Goal: Information Seeking & Learning: Learn about a topic

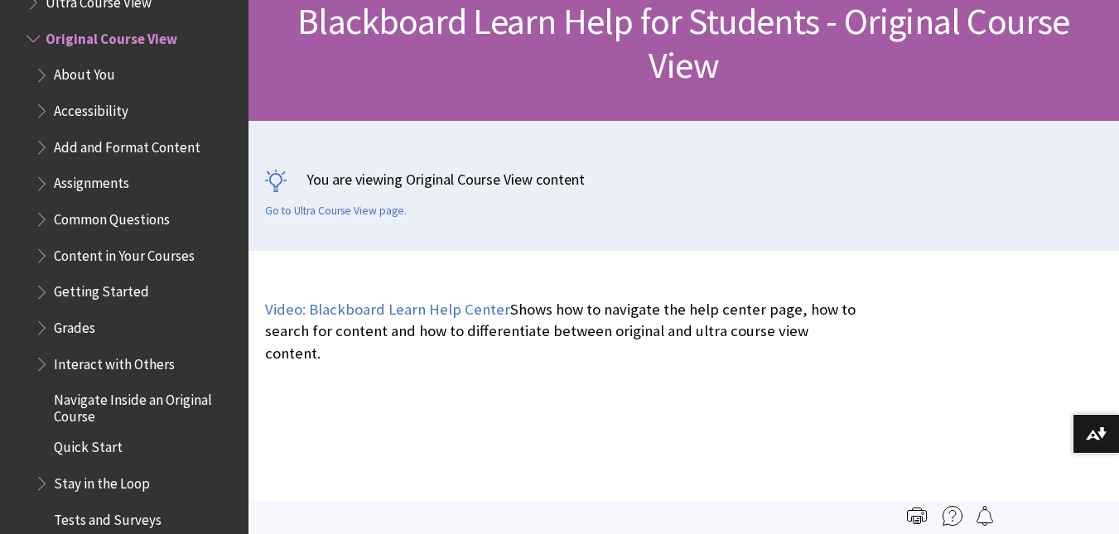
scroll to position [270, 0]
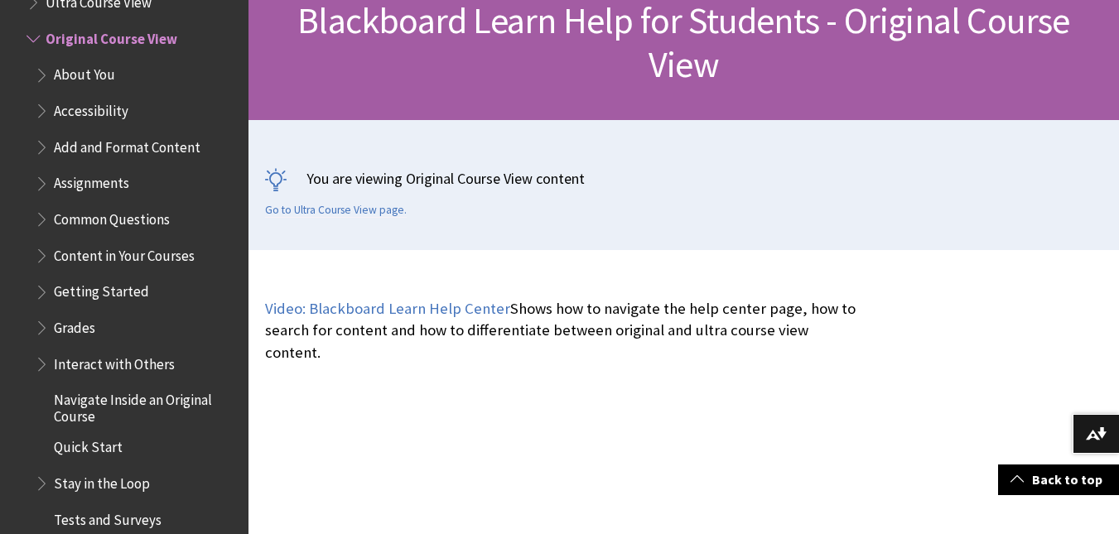
click at [154, 220] on span "Common Questions" at bounding box center [112, 216] width 116 height 22
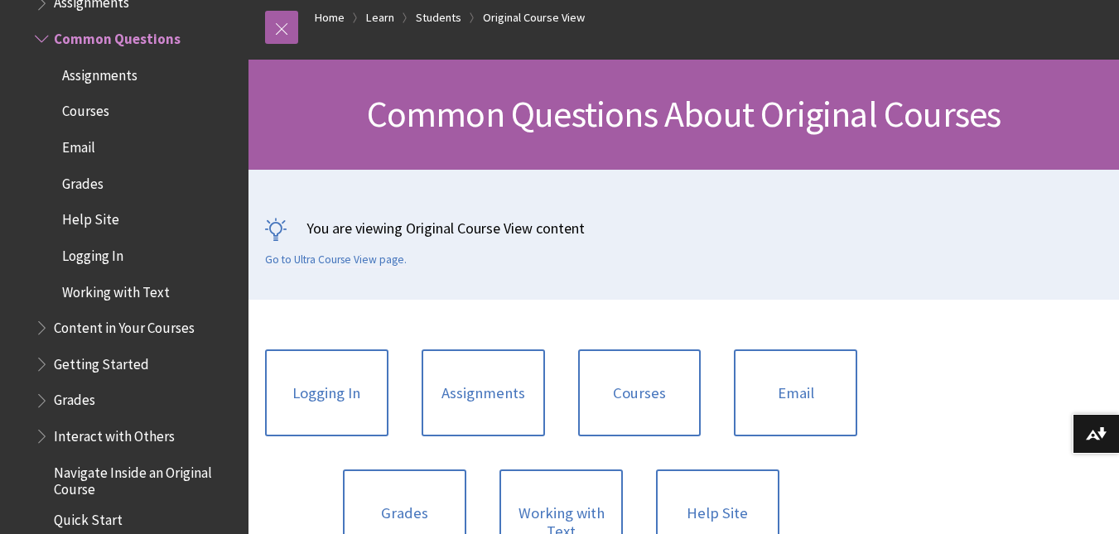
scroll to position [250, 0]
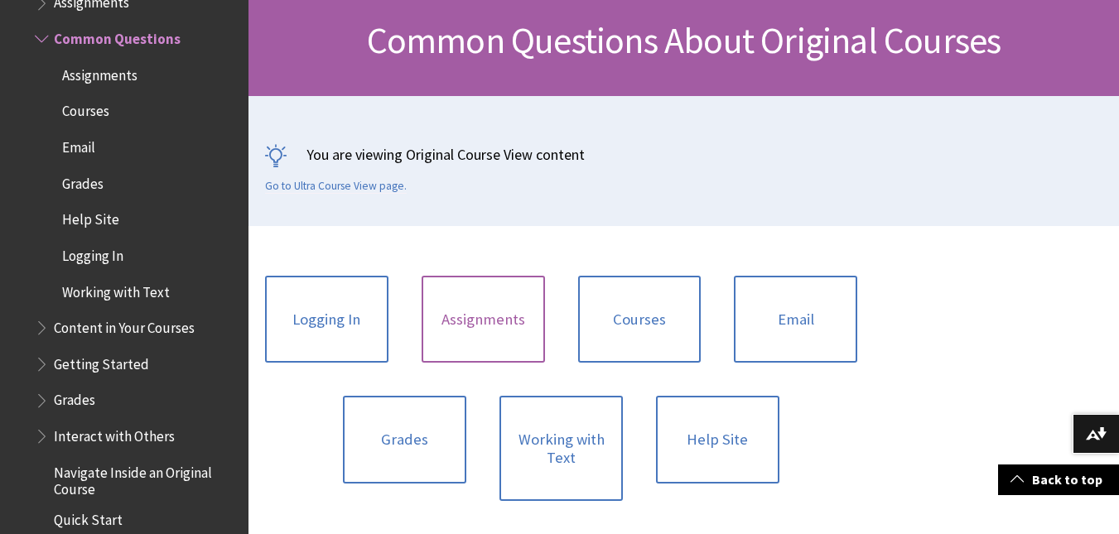
click at [465, 327] on link "Assignments" at bounding box center [482, 320] width 123 height 88
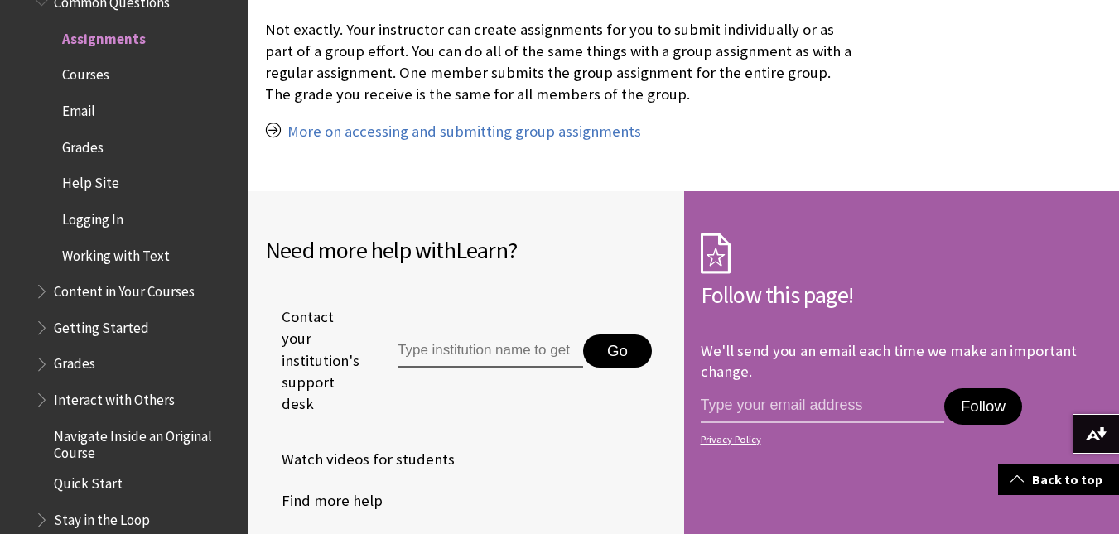
scroll to position [2310, 0]
click at [87, 75] on span "Courses" at bounding box center [85, 72] width 47 height 22
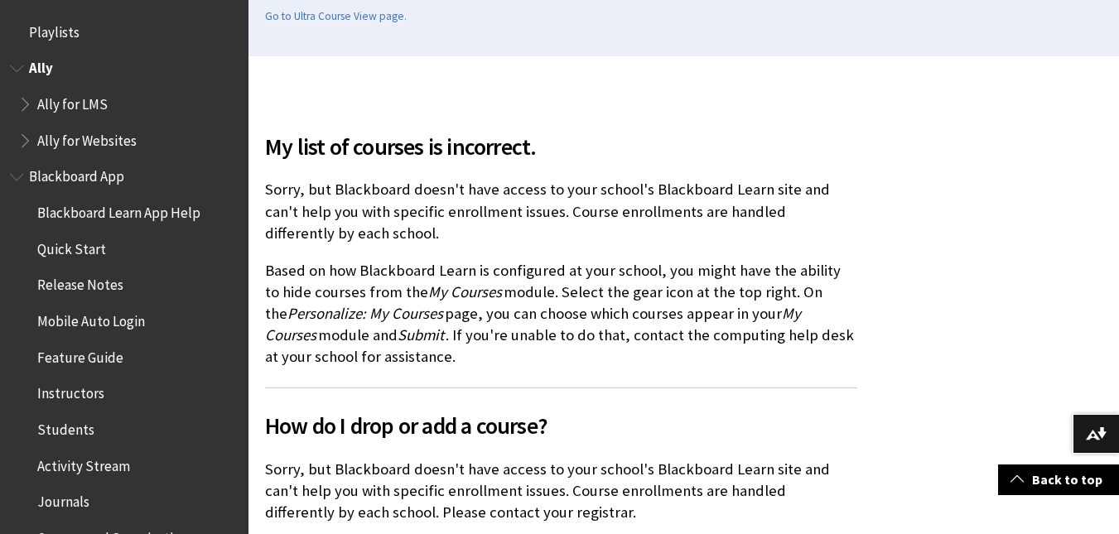
click at [97, 106] on span "Ally for LMS" at bounding box center [72, 101] width 70 height 22
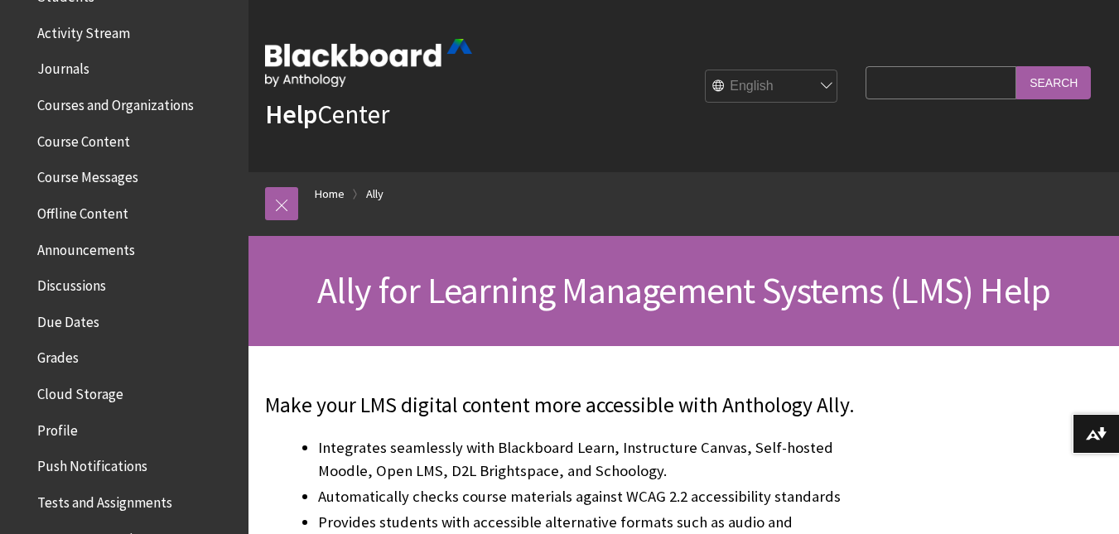
scroll to position [542, 0]
click at [78, 320] on span "Due Dates" at bounding box center [68, 318] width 62 height 22
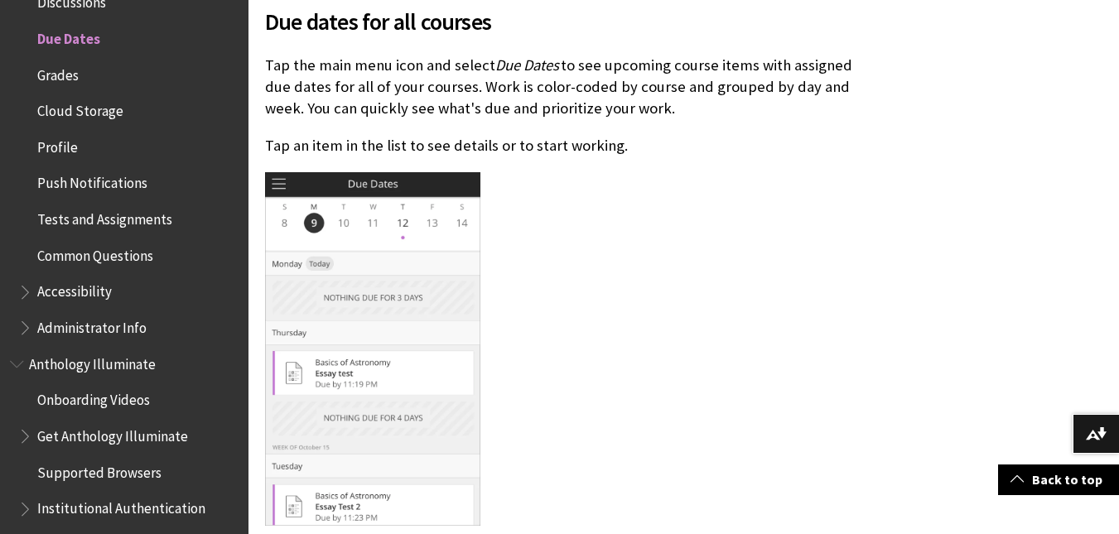
scroll to position [475, 0]
